Goal: Find specific page/section: Find specific page/section

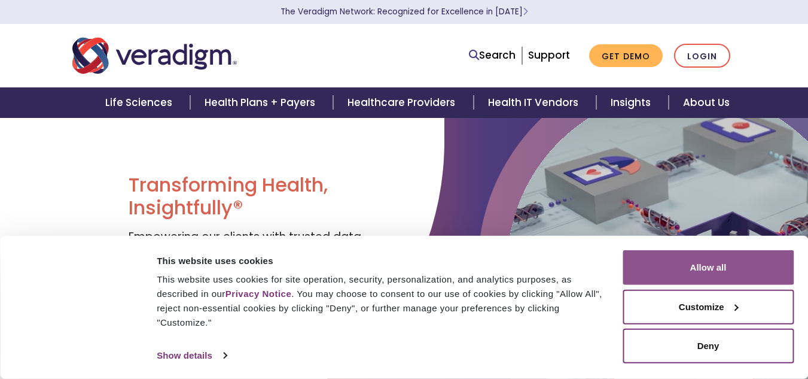
click at [713, 264] on button "Allow all" at bounding box center [708, 267] width 171 height 35
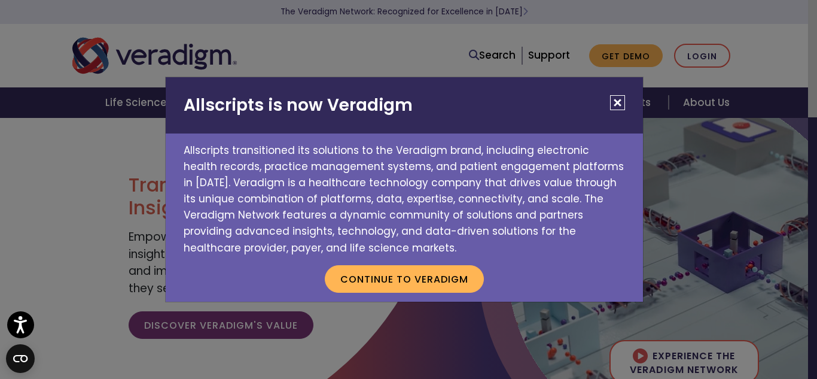
click at [615, 102] on button "Close" at bounding box center [617, 102] width 15 height 15
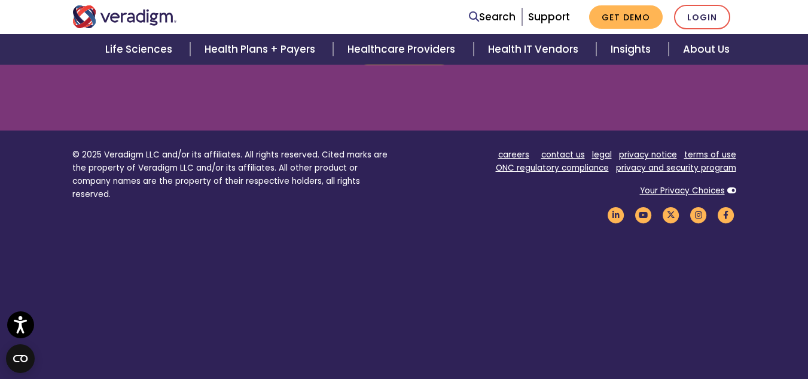
scroll to position [1715, 0]
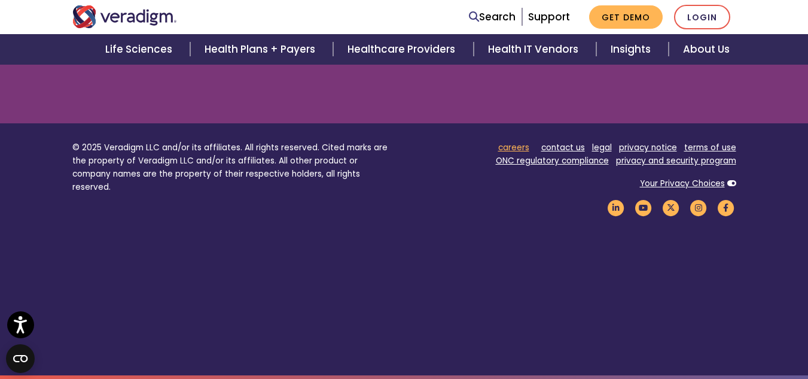
click at [522, 148] on link "careers" at bounding box center [513, 147] width 31 height 11
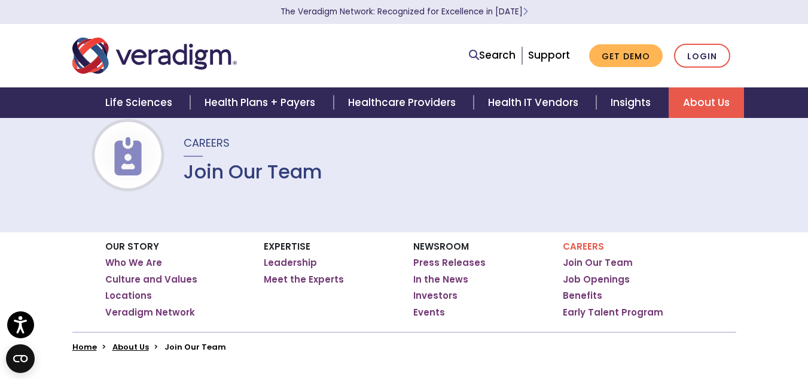
scroll to position [32, 0]
click at [587, 281] on link "Job Openings" at bounding box center [596, 279] width 67 height 12
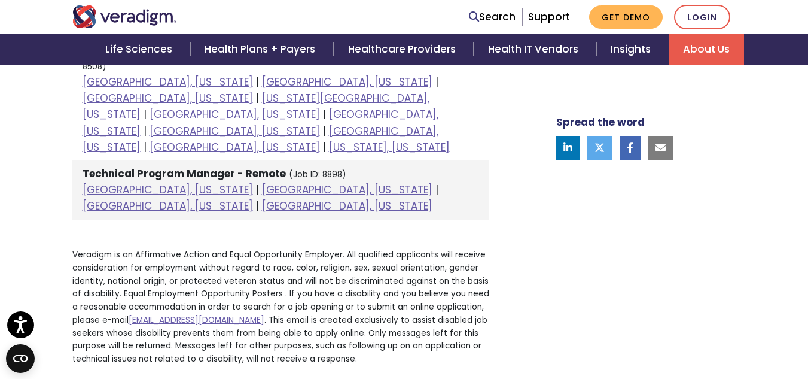
scroll to position [1995, 0]
